Goal: Information Seeking & Learning: Learn about a topic

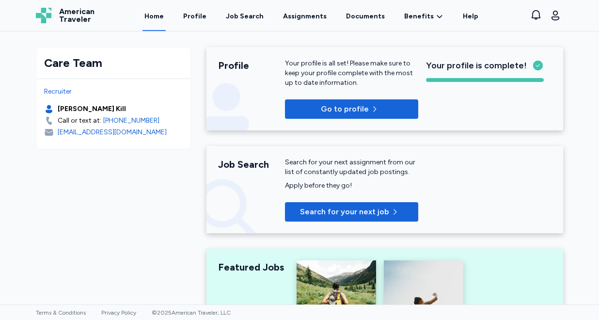
click at [251, 17] on div "Job Search" at bounding box center [245, 17] width 38 height 10
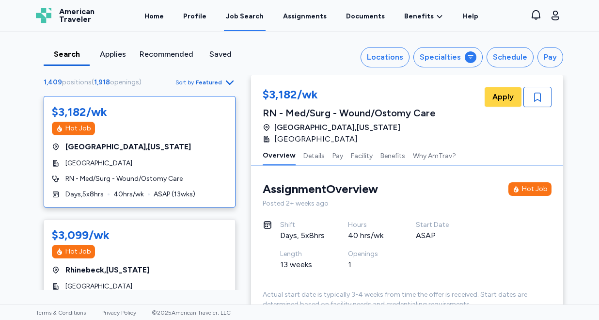
click at [218, 81] on span "Featured" at bounding box center [209, 82] width 26 height 8
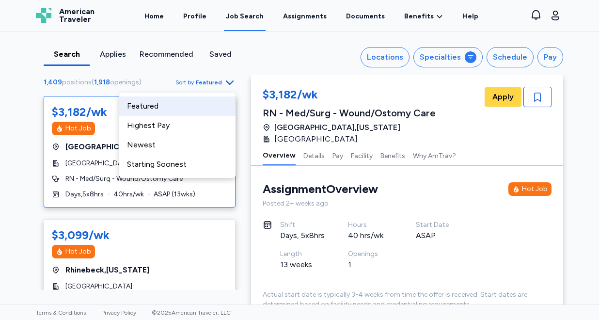
click at [186, 122] on div "Highest Pay" at bounding box center [177, 125] width 116 height 19
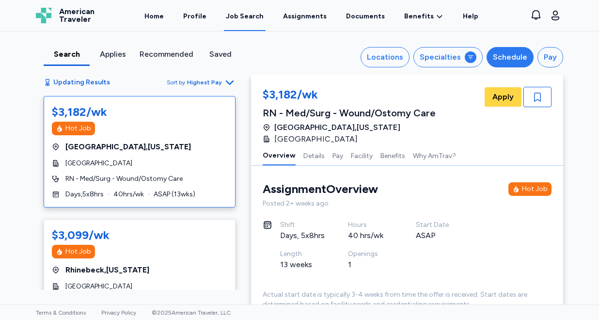
drag, startPoint x: 0, startPoint y: 0, endPoint x: 500, endPoint y: 61, distance: 504.0
click at [500, 61] on div "Schedule" at bounding box center [510, 57] width 34 height 12
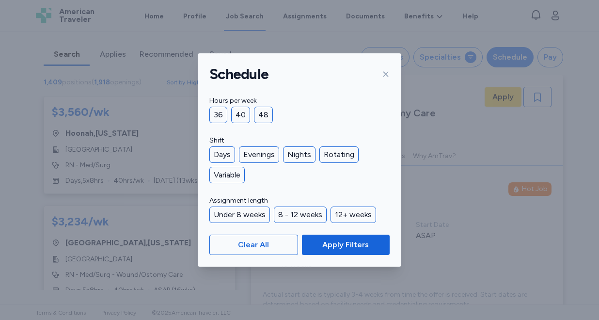
click at [216, 117] on div "36" at bounding box center [218, 115] width 18 height 16
drag, startPoint x: 500, startPoint y: 61, endPoint x: 217, endPoint y: 156, distance: 298.8
click at [217, 156] on div "Days" at bounding box center [222, 154] width 26 height 16
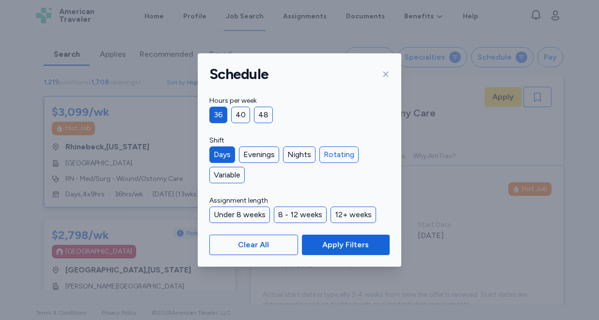
drag, startPoint x: 217, startPoint y: 156, endPoint x: 337, endPoint y: 155, distance: 119.6
click at [337, 155] on div "Rotating" at bounding box center [338, 154] width 39 height 16
click at [226, 175] on div "Variable" at bounding box center [226, 175] width 35 height 16
click at [340, 248] on span "Apply Filters" at bounding box center [345, 245] width 46 height 12
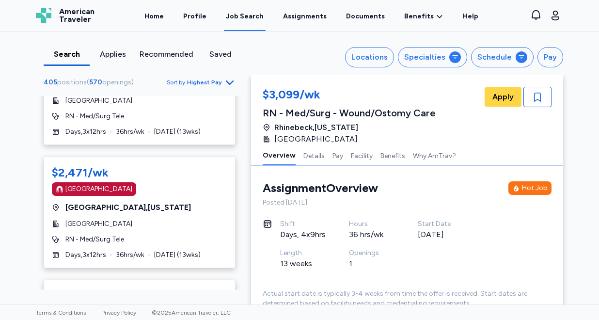
scroll to position [1415, 0]
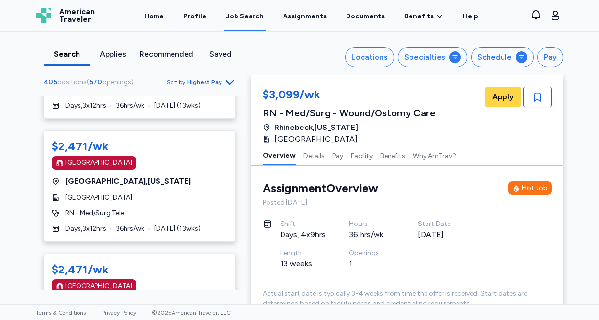
click at [374, 51] on div "Locations" at bounding box center [369, 57] width 36 height 12
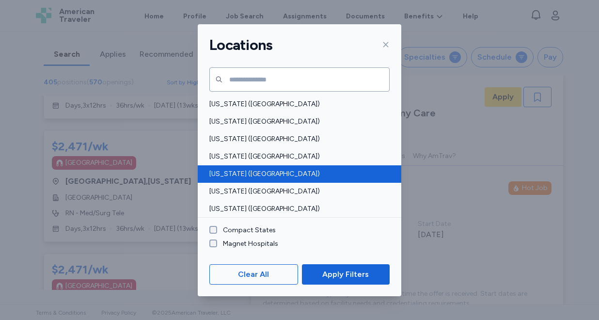
drag, startPoint x: 337, startPoint y: 155, endPoint x: 239, endPoint y: 173, distance: 99.5
click at [239, 173] on span "[US_STATE] ([GEOGRAPHIC_DATA])" at bounding box center [296, 174] width 174 height 10
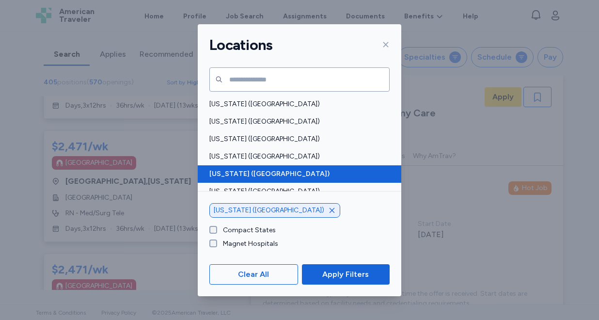
click at [340, 269] on span "Apply Filters" at bounding box center [345, 274] width 46 height 12
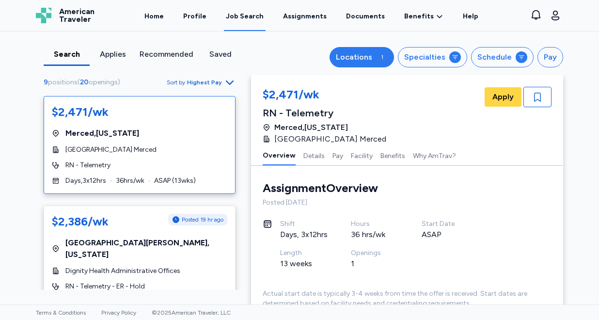
drag, startPoint x: 239, startPoint y: 173, endPoint x: 376, endPoint y: 62, distance: 177.3
click at [372, 62] on div "Locations" at bounding box center [354, 57] width 36 height 12
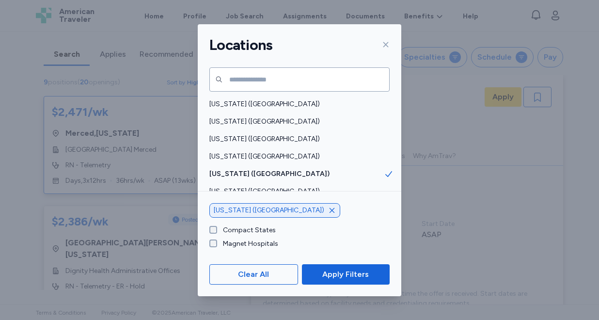
click at [328, 210] on icon "button" at bounding box center [332, 210] width 8 height 8
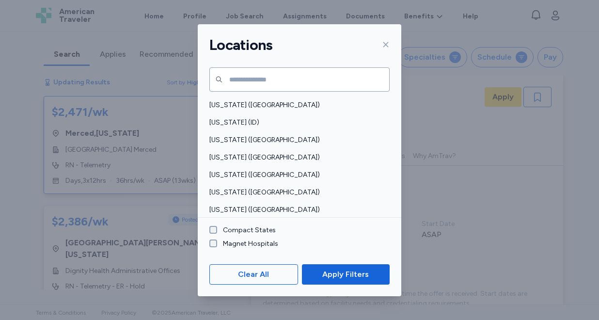
scroll to position [191, 0]
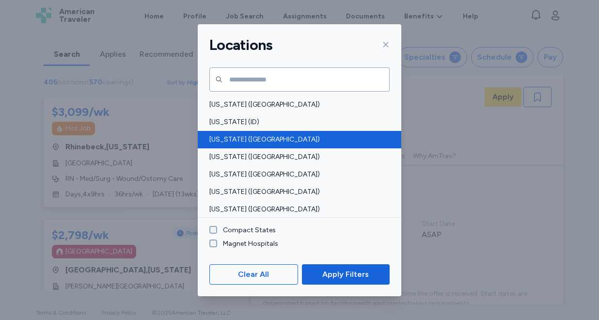
drag, startPoint x: 376, startPoint y: 62, endPoint x: 248, endPoint y: 136, distance: 147.8
click at [248, 136] on span "[US_STATE] ([GEOGRAPHIC_DATA])" at bounding box center [296, 140] width 174 height 10
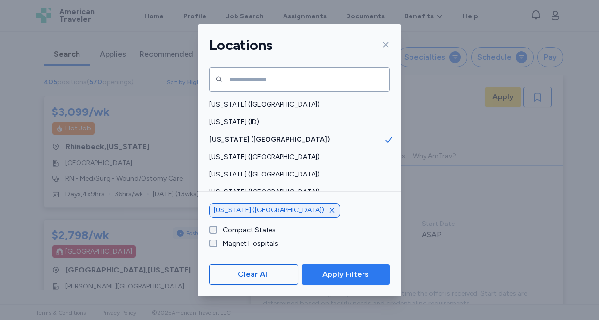
drag, startPoint x: 248, startPoint y: 136, endPoint x: 340, endPoint y: 268, distance: 161.1
click at [340, 268] on span "Apply Filters" at bounding box center [345, 274] width 46 height 12
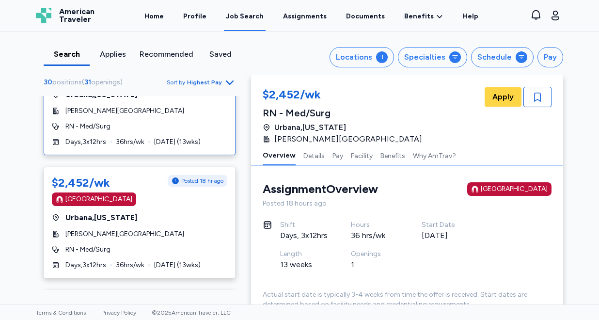
scroll to position [53, 0]
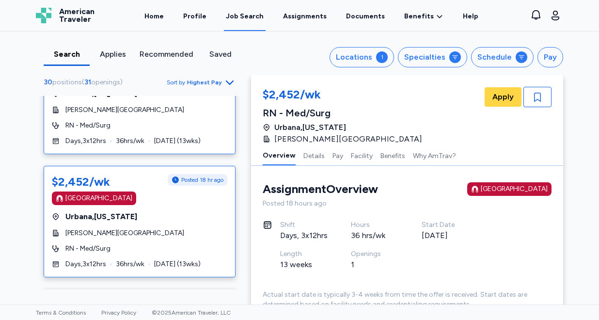
click at [181, 200] on div "[GEOGRAPHIC_DATA]" at bounding box center [139, 198] width 175 height 14
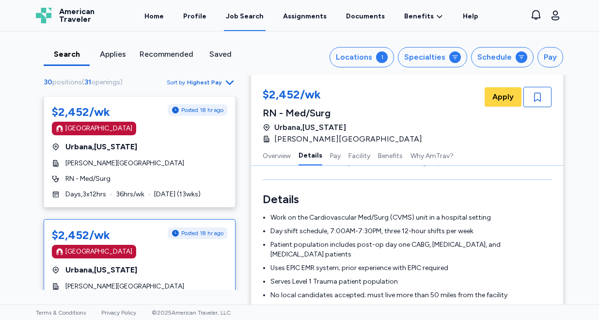
scroll to position [0, 0]
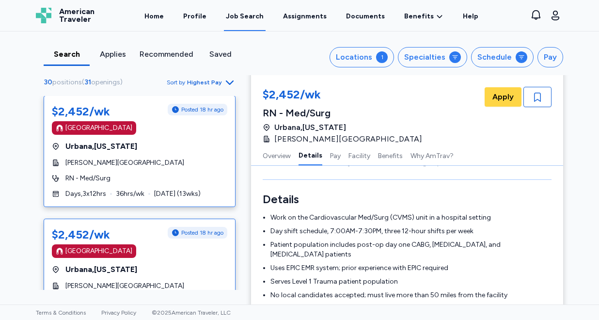
click at [160, 170] on div "$2,452/wk Posted 18 hr ago [GEOGRAPHIC_DATA] [GEOGRAPHIC_DATA] , [US_STATE] [PE…" at bounding box center [140, 150] width 192 height 111
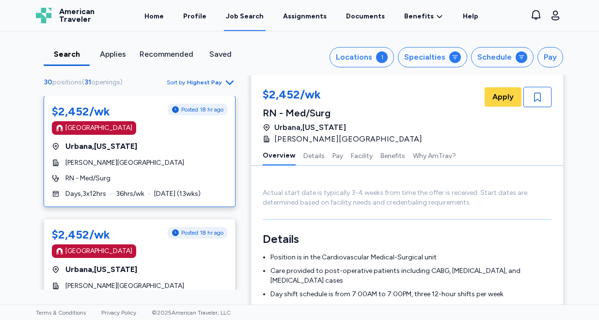
scroll to position [106, 0]
